Goal: Learn about a topic

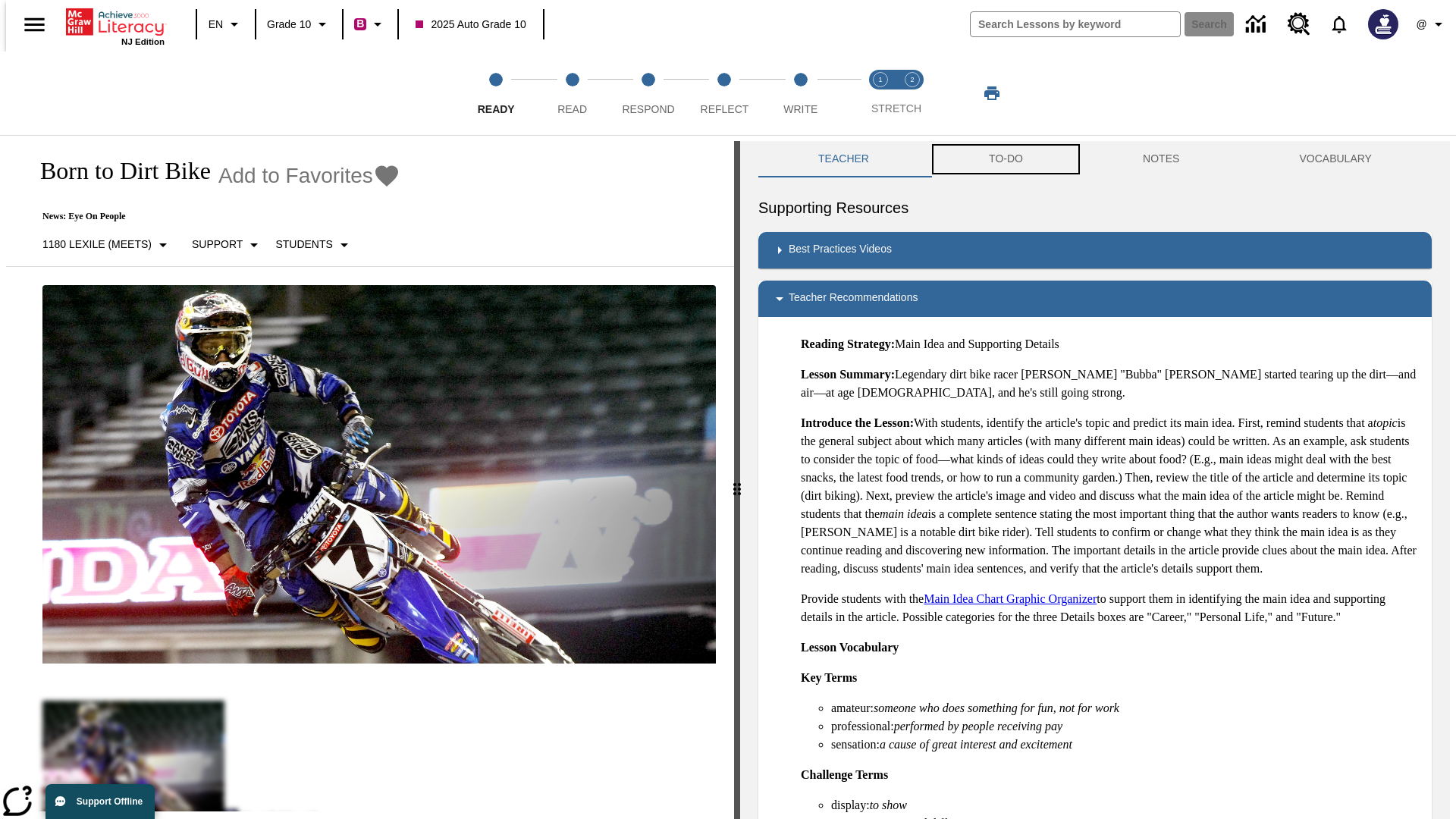
click at [1005, 159] on button "TO-DO" at bounding box center [1006, 159] width 154 height 36
